Goal: Task Accomplishment & Management: Use online tool/utility

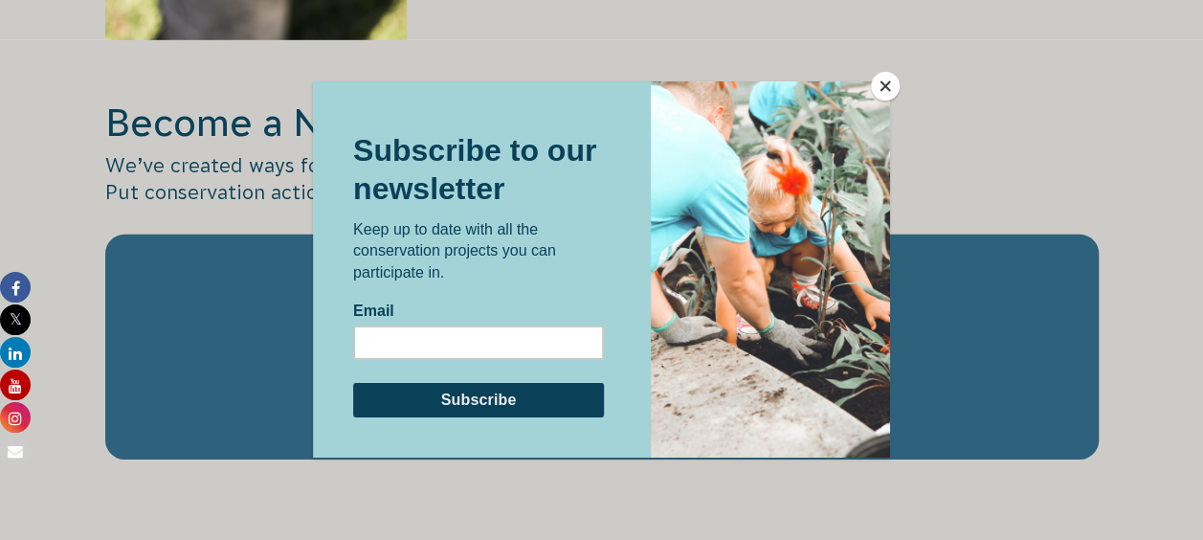
scroll to position [2878, 0]
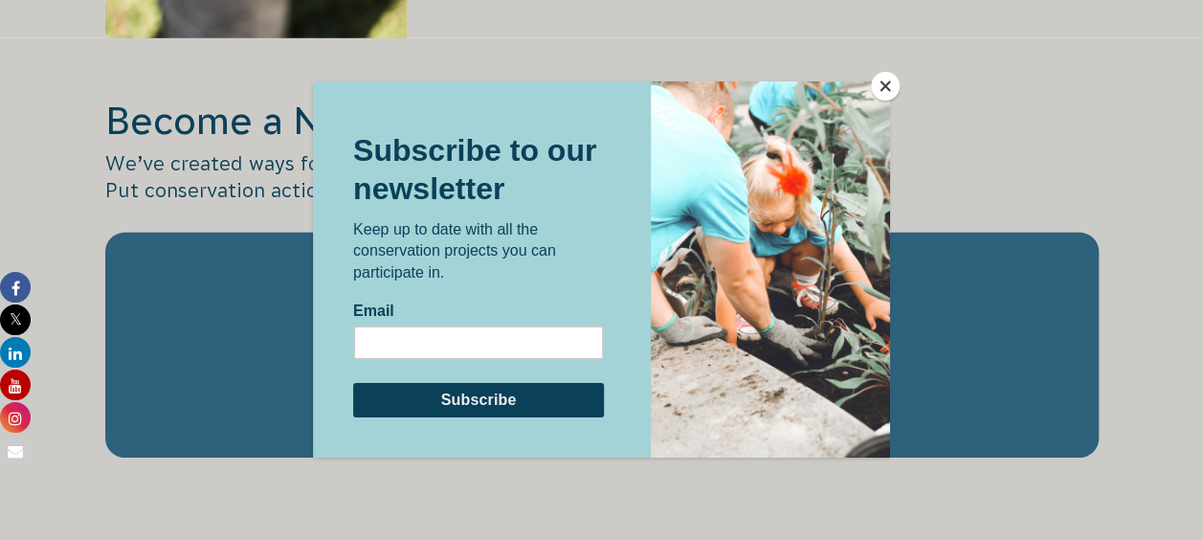
click at [888, 89] on button "Close" at bounding box center [885, 86] width 29 height 29
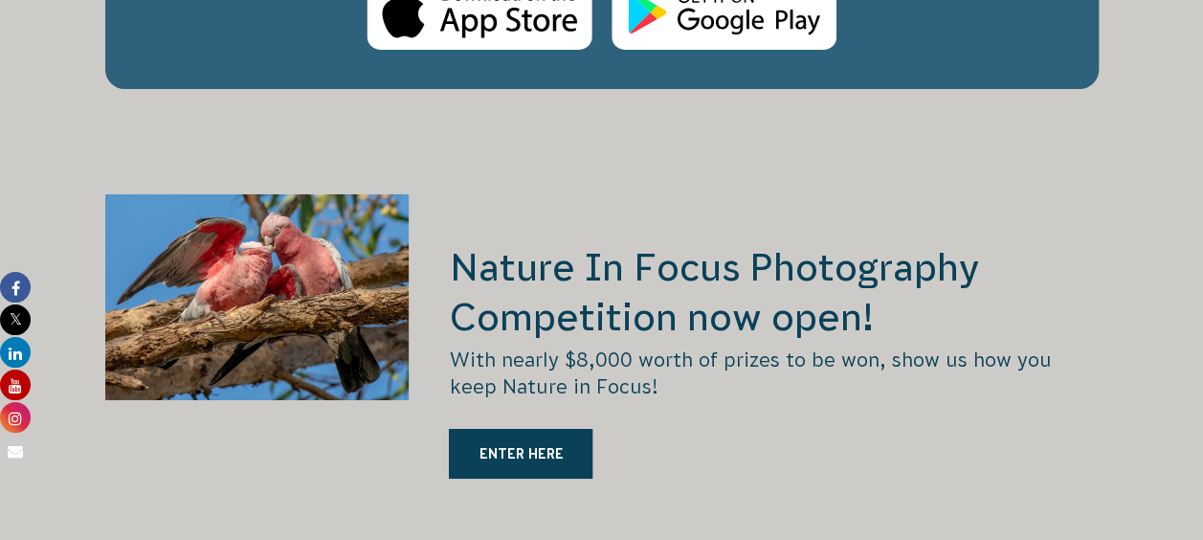
scroll to position [3273, 0]
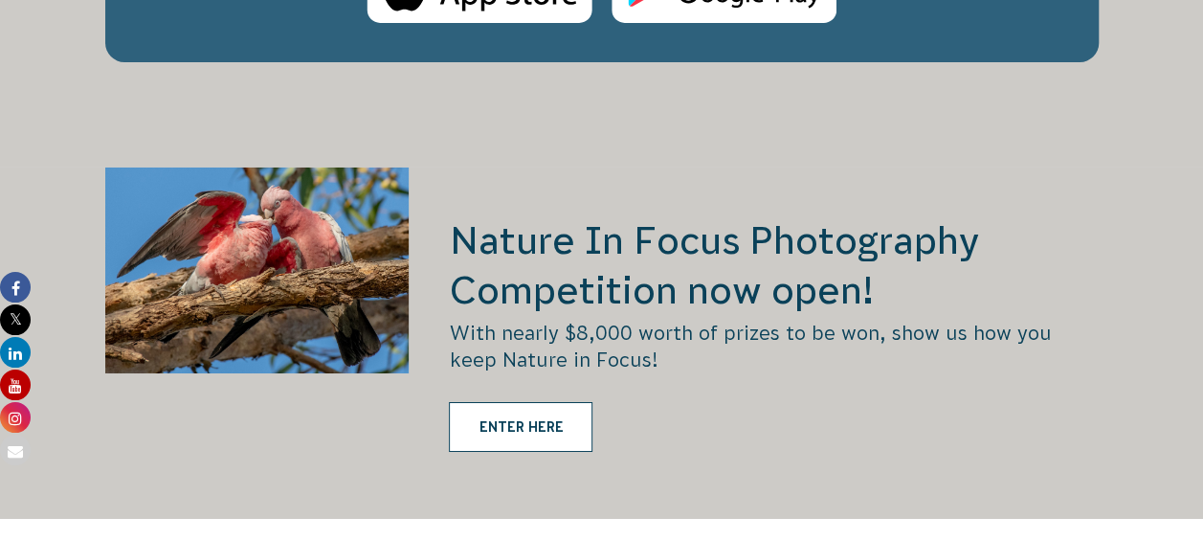
click at [538, 402] on link "ENTER HERE" at bounding box center [521, 427] width 144 height 50
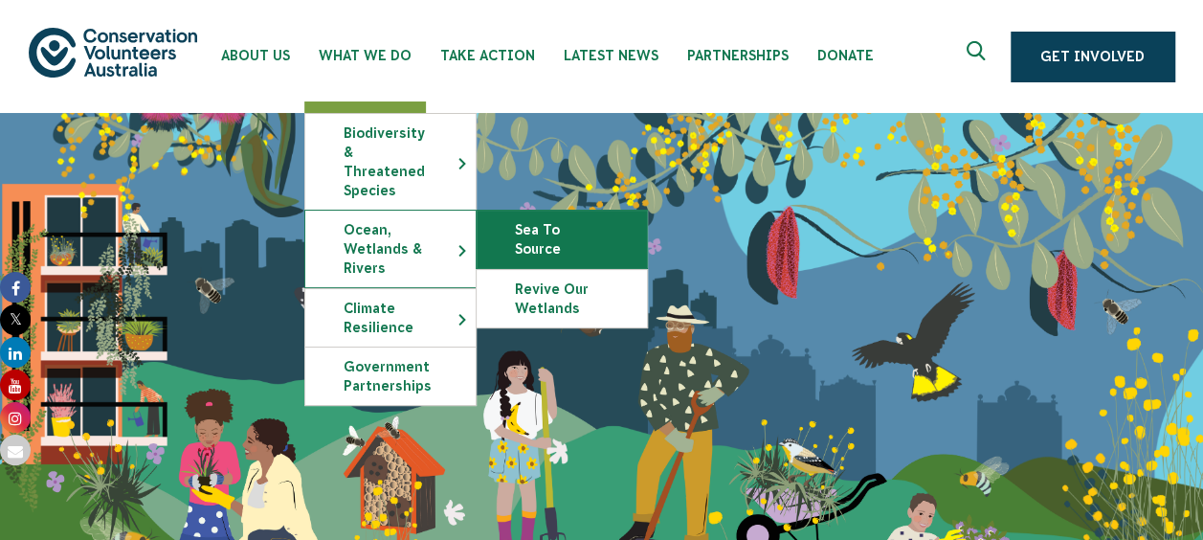
click at [526, 220] on link "Sea To Source" at bounding box center [561, 238] width 170 height 57
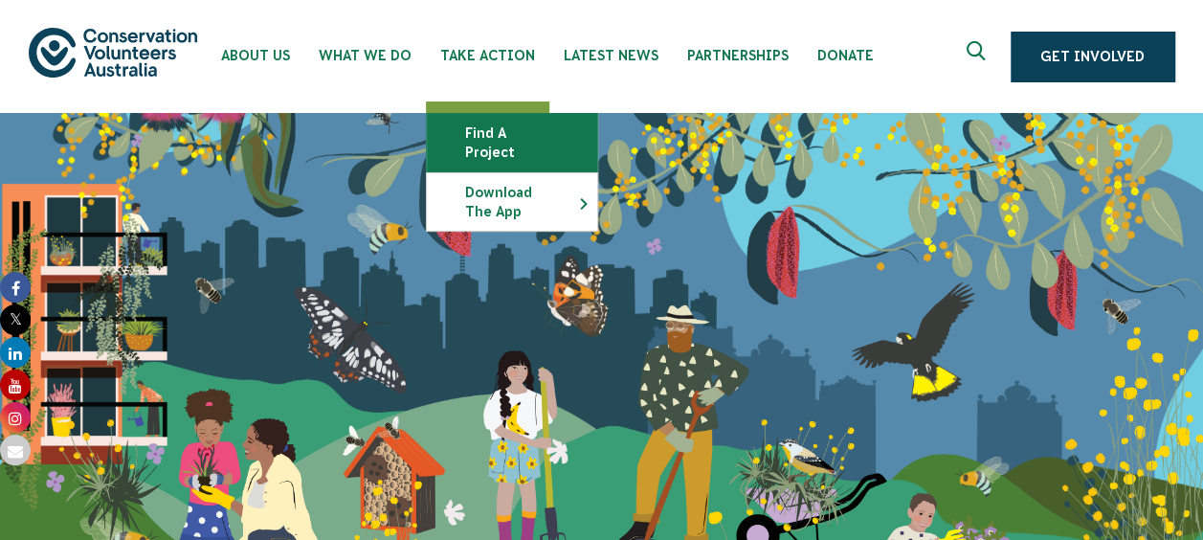
click at [553, 144] on link "Find a project" at bounding box center [512, 142] width 170 height 57
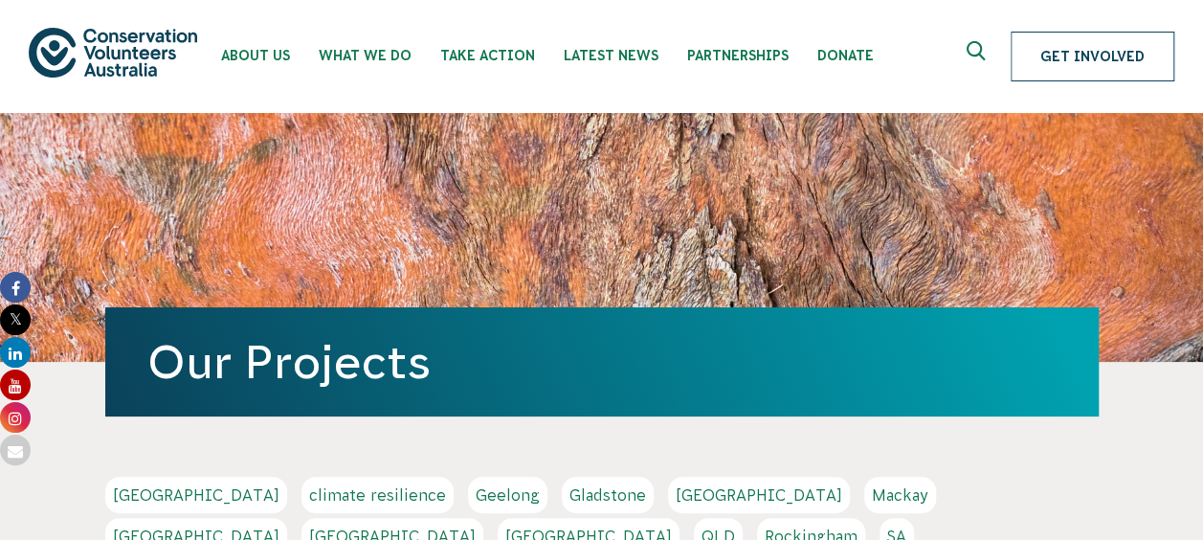
click at [1108, 54] on link "Get Involved" at bounding box center [1092, 57] width 164 height 50
